Goal: Find specific page/section: Find specific page/section

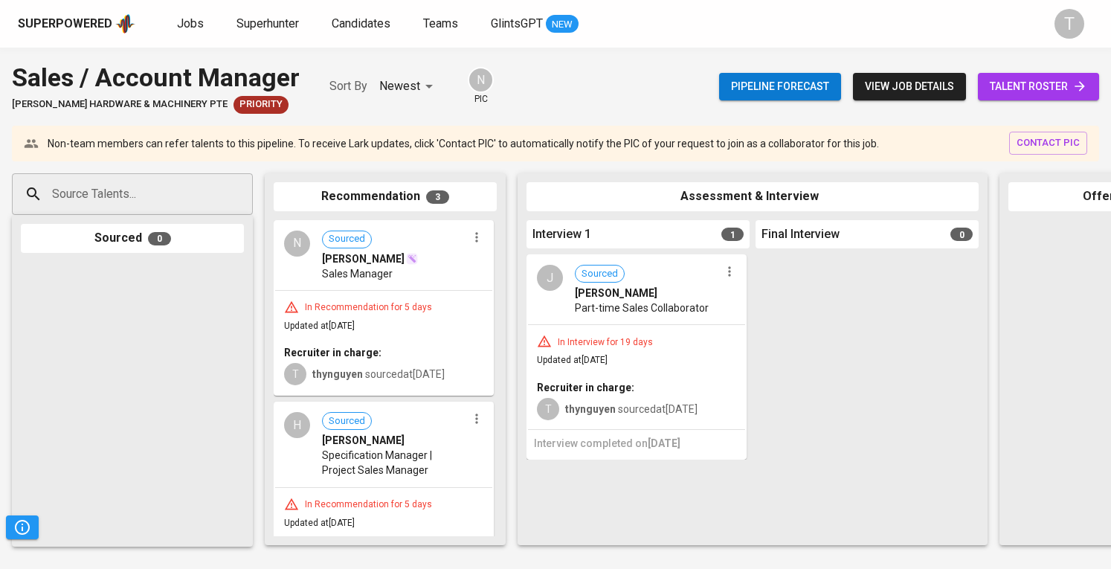
click at [429, 276] on div "Sales Manager" at bounding box center [394, 273] width 145 height 15
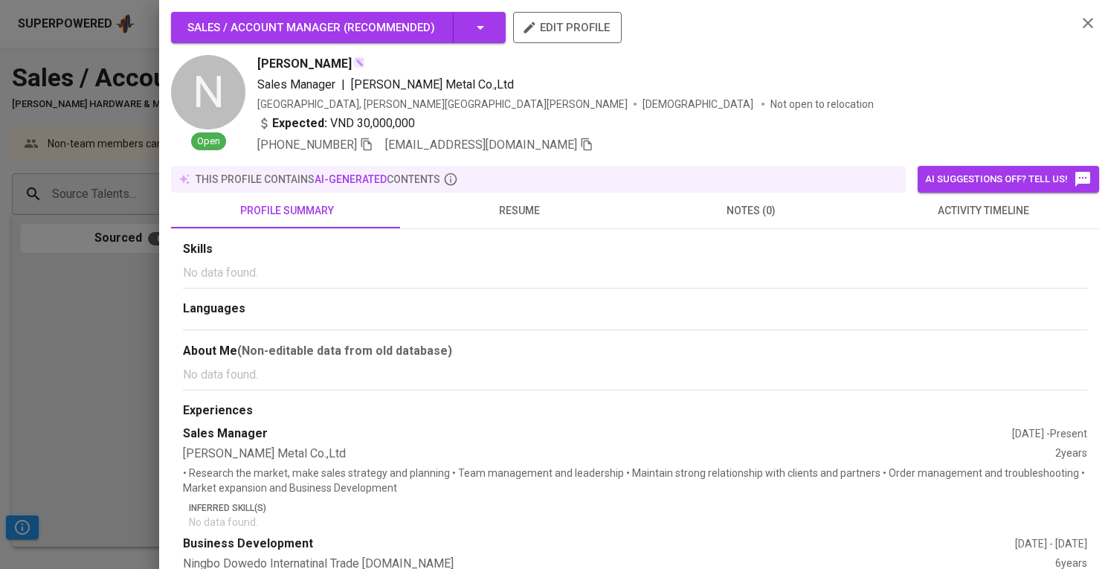
click at [129, 242] on div at bounding box center [555, 284] width 1111 height 569
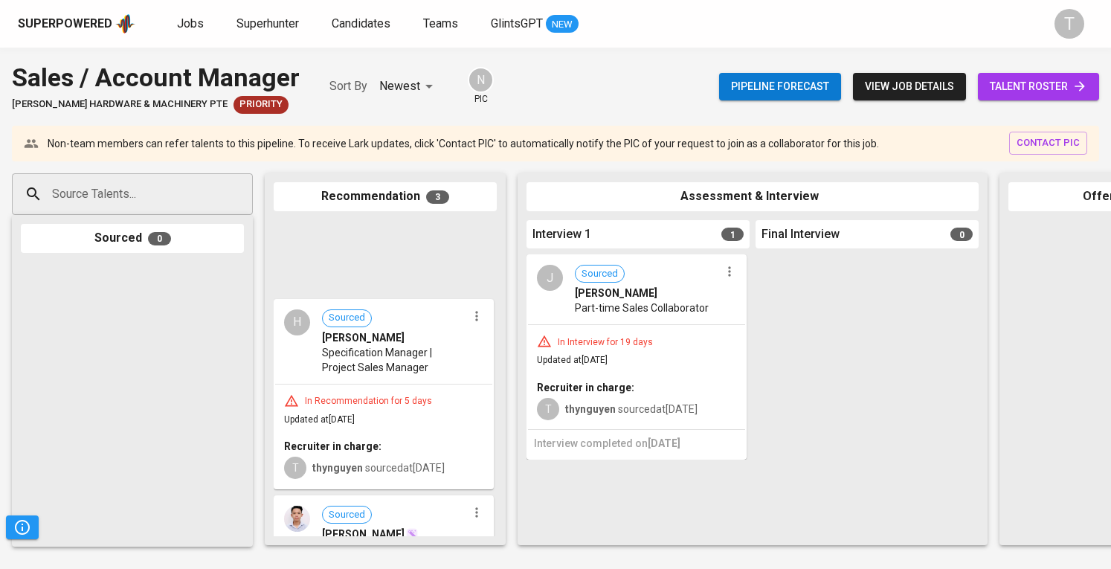
scroll to position [52, 0]
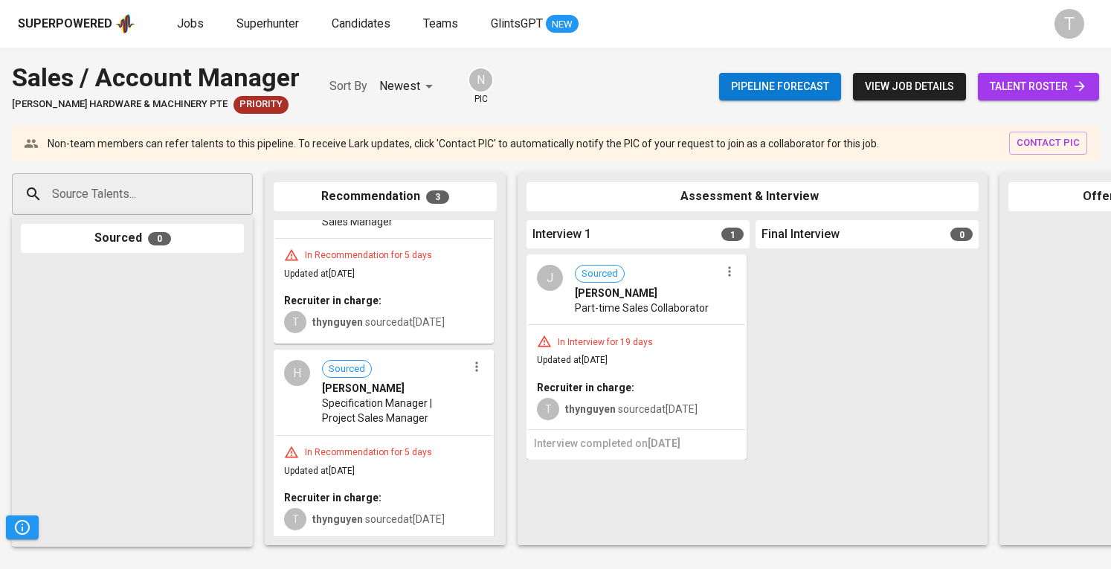
click at [431, 431] on div "H Sourced [PERSON_NAME] Specification Manager | Project Sales Manager" at bounding box center [383, 392] width 217 height 83
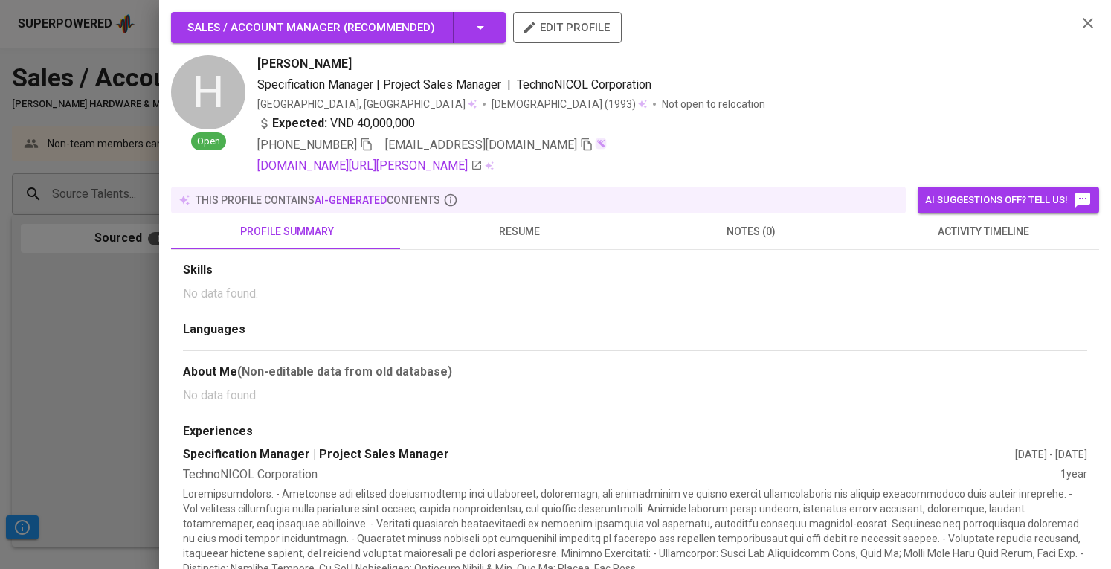
click at [580, 144] on icon "button" at bounding box center [586, 144] width 13 height 13
drag, startPoint x: 6, startPoint y: 315, endPoint x: 48, endPoint y: 309, distance: 42.2
click at [8, 315] on div at bounding box center [555, 284] width 1111 height 569
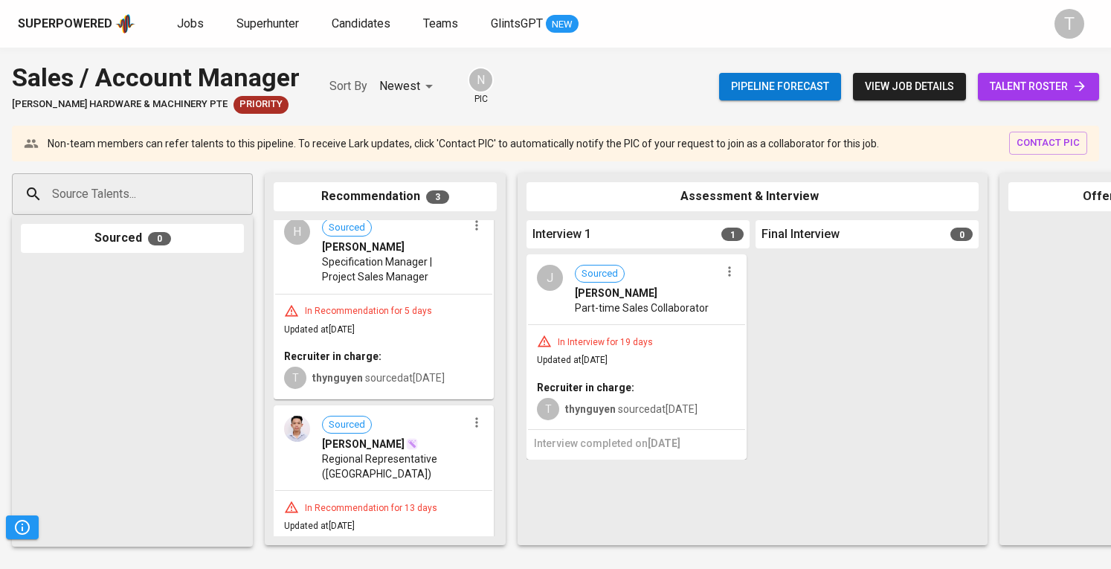
scroll to position [223, 0]
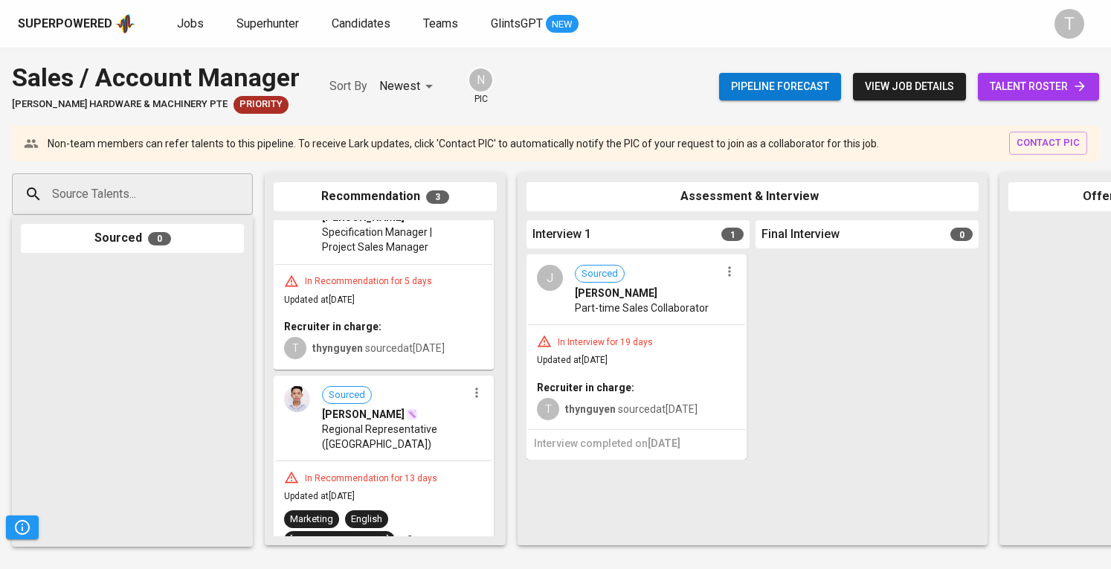
click at [441, 461] on div "In Recommendation for 13 days Updated at [DATE] Marketing English Vietnamese +2…" at bounding box center [383, 532] width 217 height 143
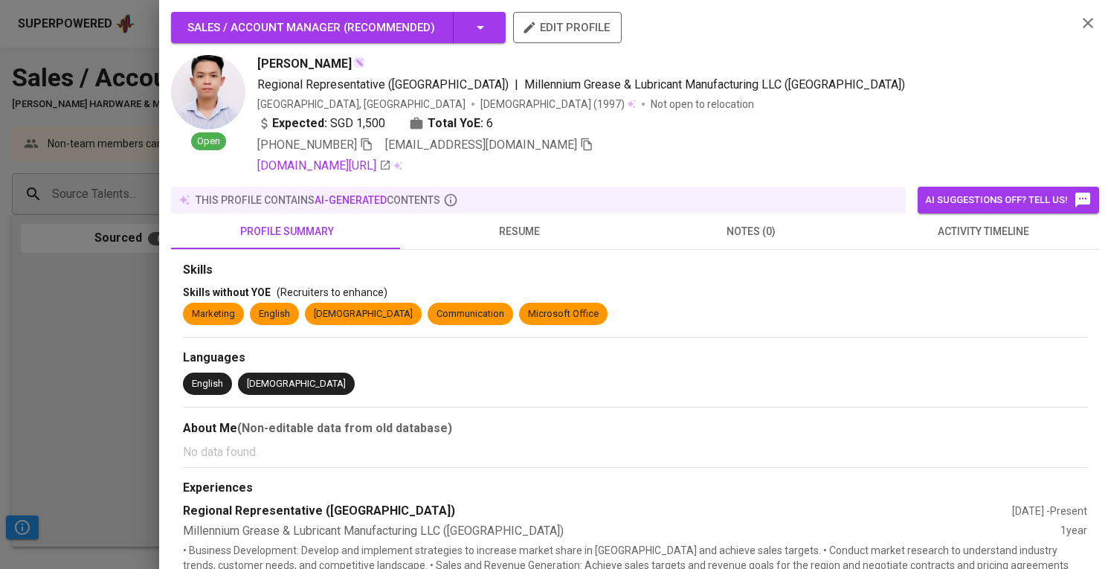
click at [580, 148] on icon "button" at bounding box center [586, 144] width 13 height 13
click at [105, 307] on div at bounding box center [555, 284] width 1111 height 569
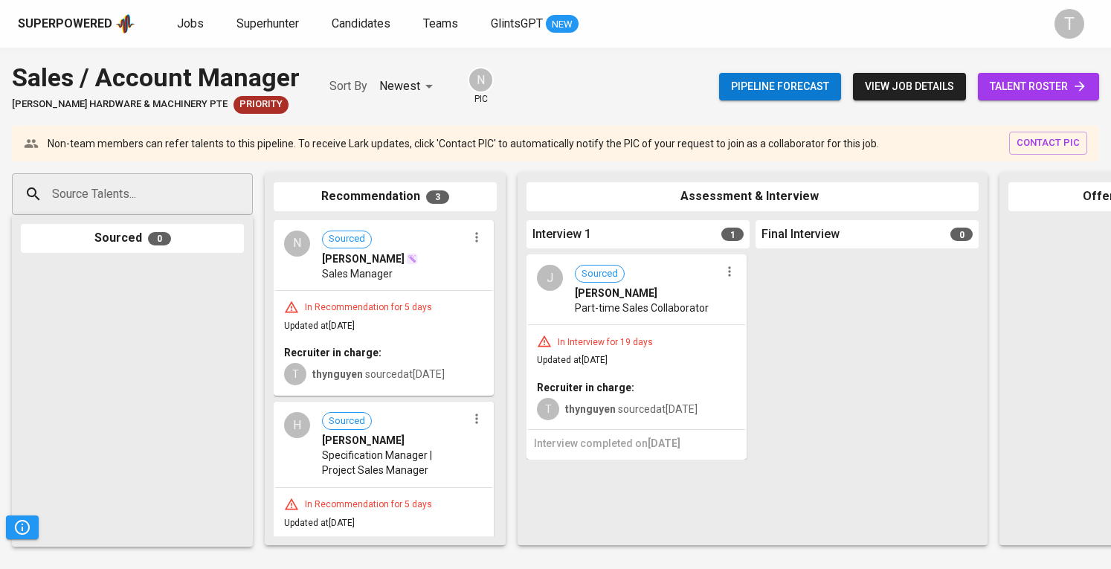
scroll to position [0, 0]
click at [440, 300] on div "In Recommendation for 5 days" at bounding box center [383, 307] width 199 height 15
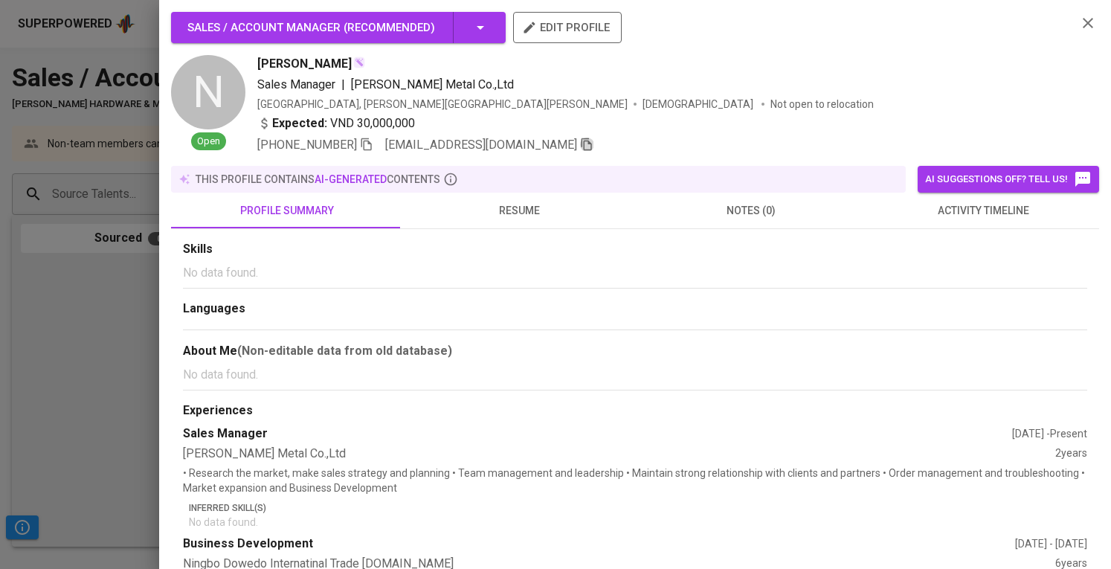
click at [580, 149] on icon "button" at bounding box center [586, 144] width 13 height 13
click at [43, 309] on div at bounding box center [555, 284] width 1111 height 569
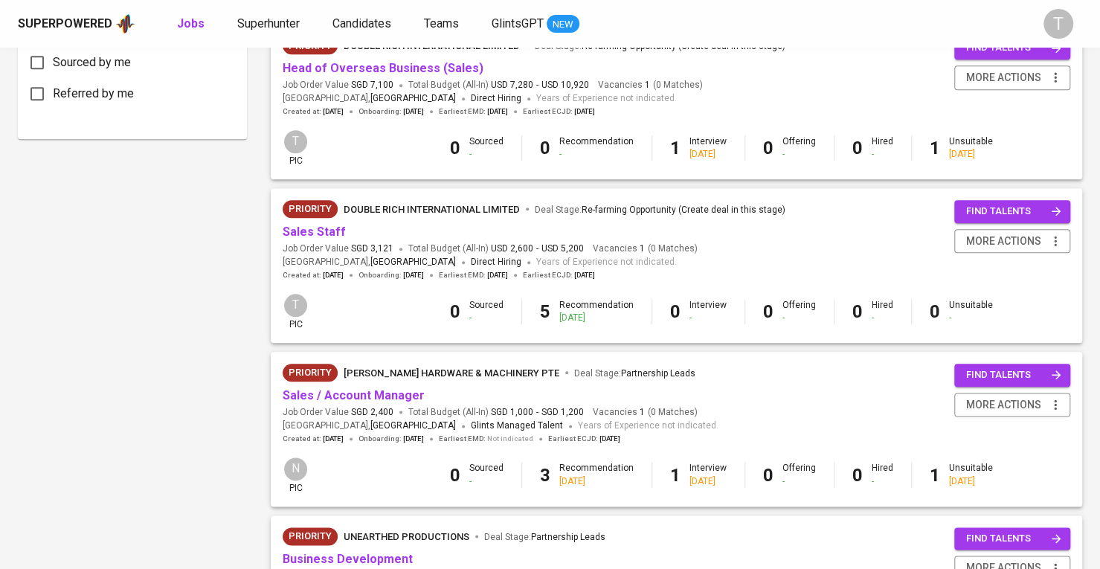
scroll to position [847, 0]
